Goal: Task Accomplishment & Management: Manage account settings

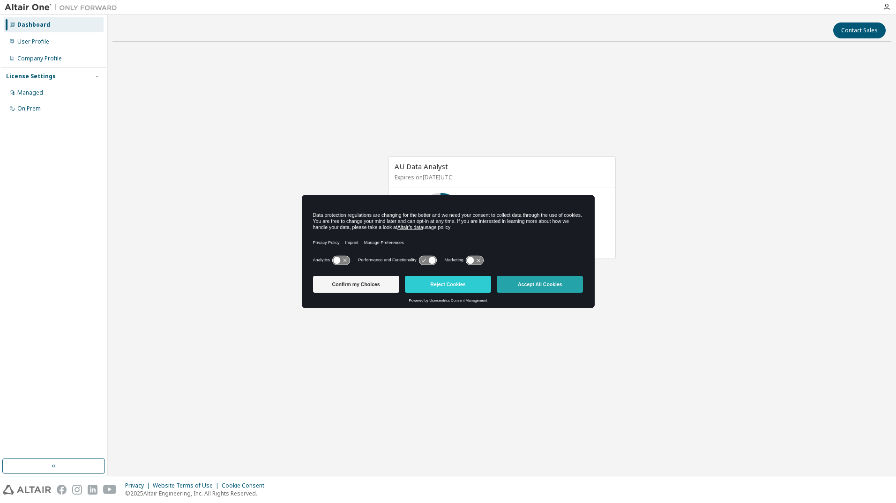
click at [561, 290] on button "Accept All Cookies" at bounding box center [540, 284] width 86 height 17
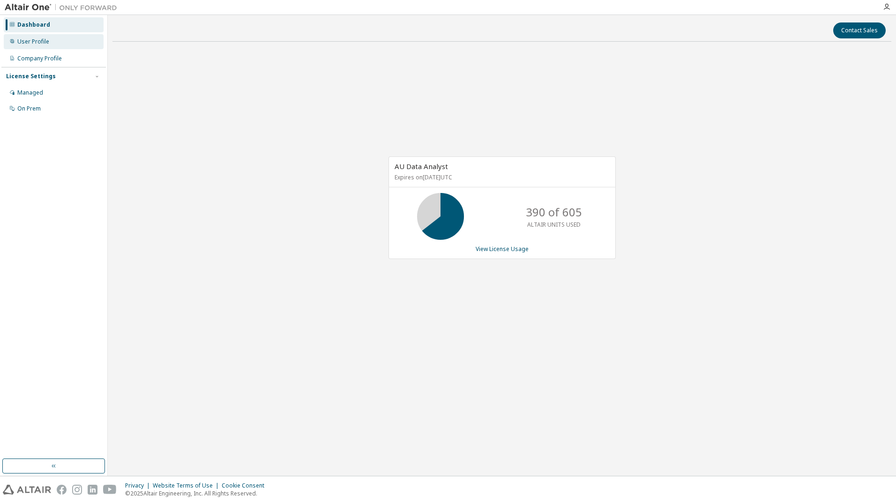
click at [29, 37] on div "User Profile" at bounding box center [54, 41] width 100 height 15
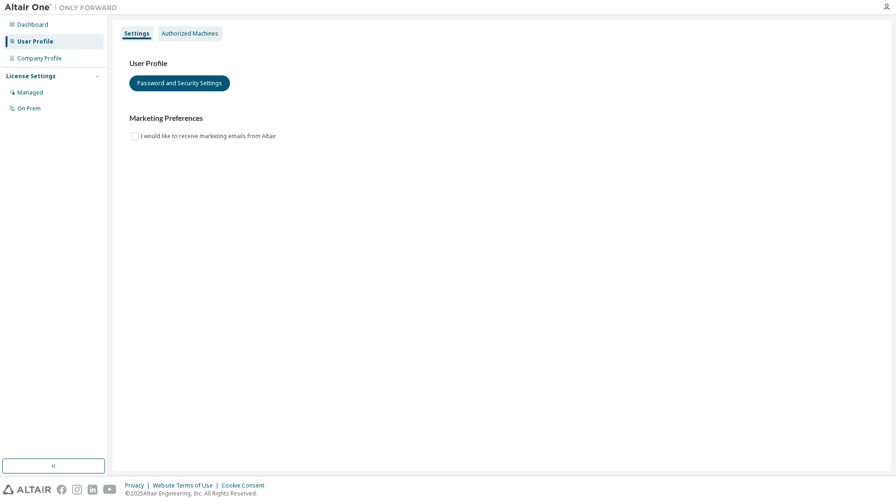
click at [195, 36] on div "Authorized Machines" at bounding box center [190, 33] width 57 height 7
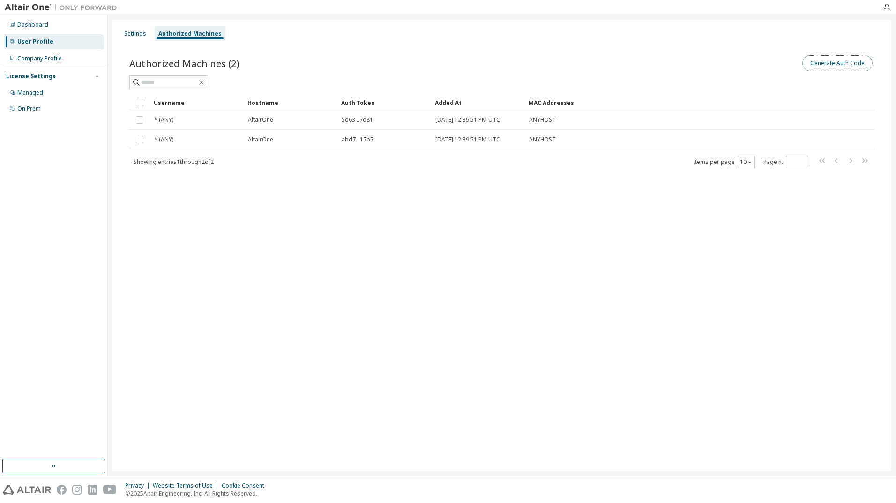
click at [844, 65] on button "Generate Auth Code" at bounding box center [837, 63] width 70 height 16
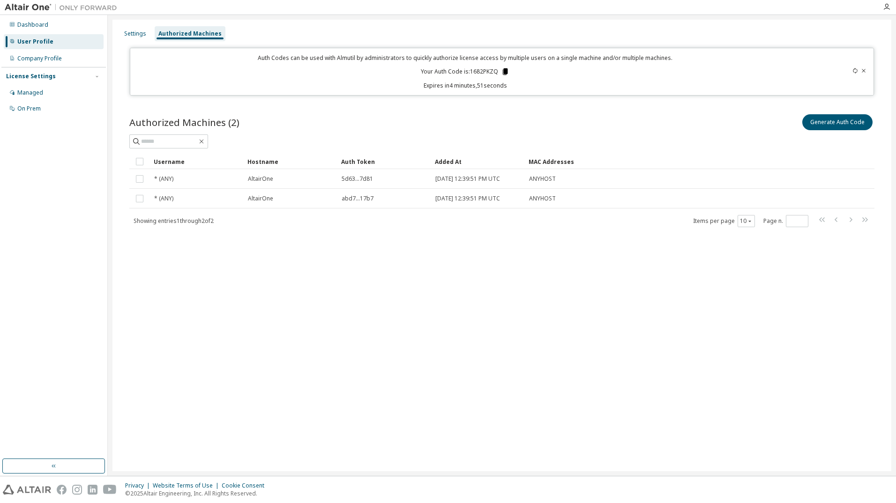
click at [506, 71] on icon at bounding box center [505, 71] width 5 height 7
